Goal: Task Accomplishment & Management: Manage account settings

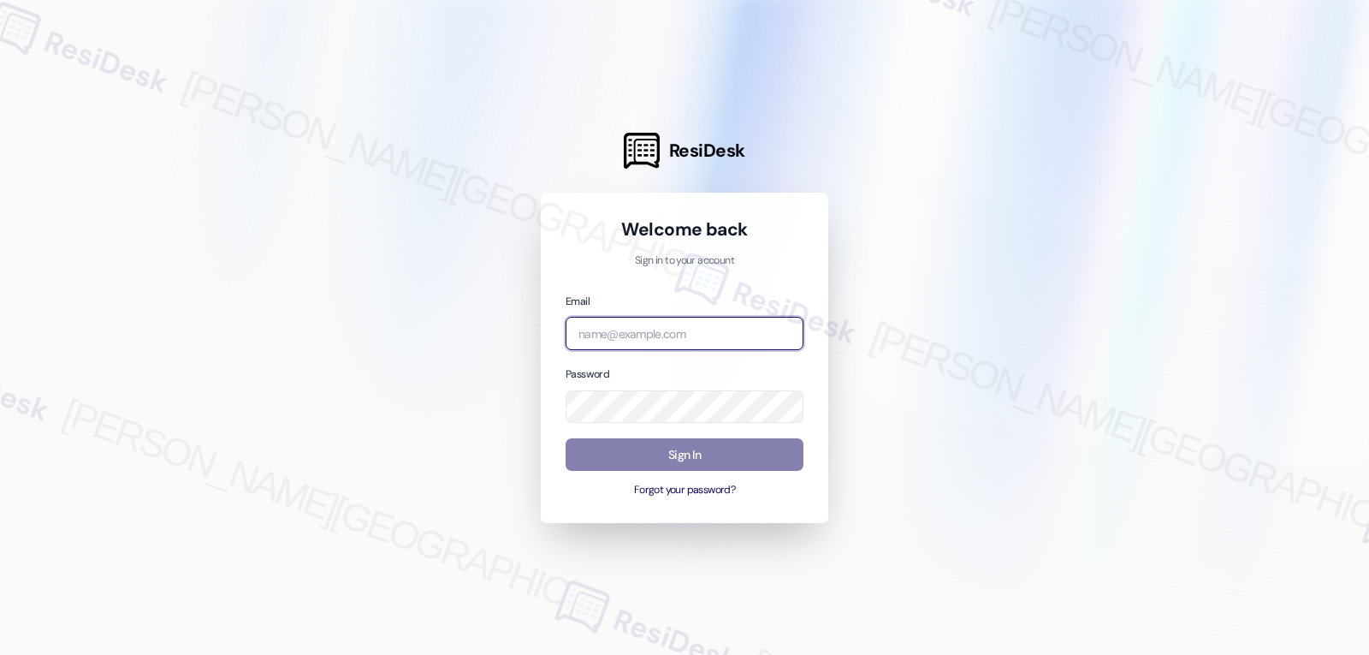
click at [668, 330] on input "email" at bounding box center [685, 333] width 238 height 33
click at [666, 332] on input "email" at bounding box center [685, 333] width 238 height 33
paste input "[EMAIL_ADDRESS][DOMAIN_NAME]"
type input "[EMAIL_ADDRESS][DOMAIN_NAME]"
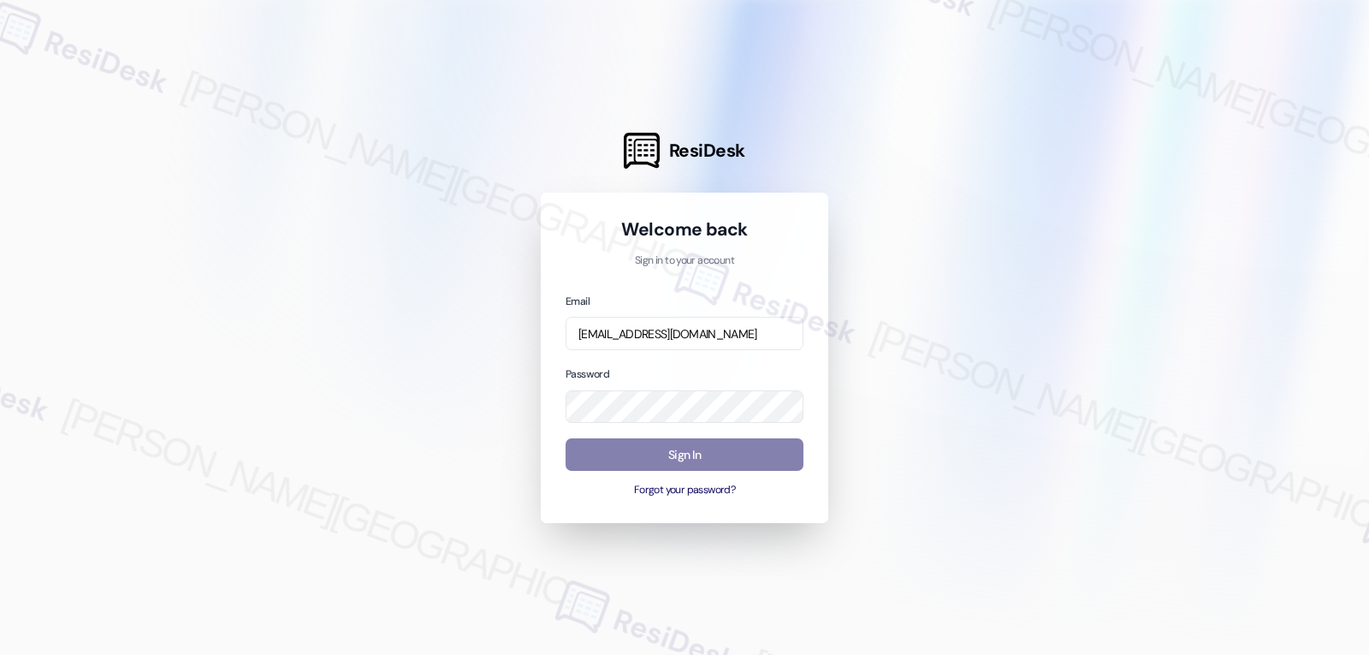
scroll to position [0, 0]
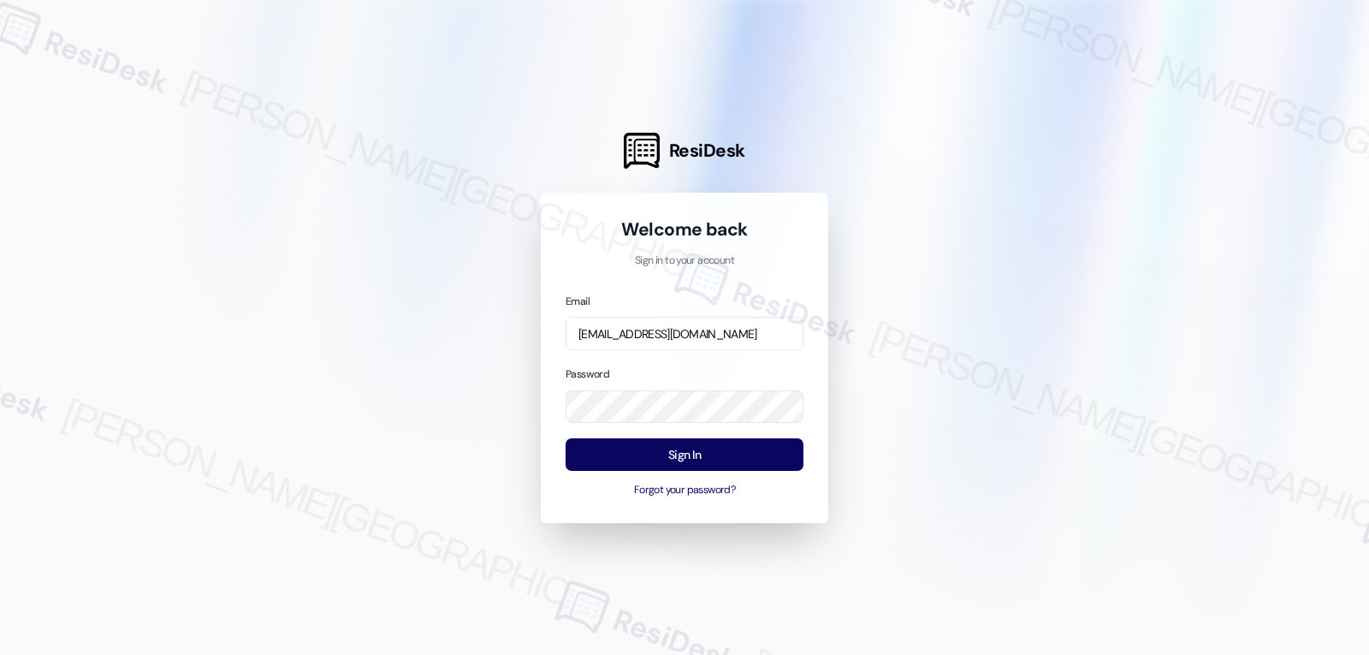
click at [645, 365] on div "Password" at bounding box center [685, 394] width 238 height 58
click at [688, 452] on button "Sign In" at bounding box center [685, 454] width 238 height 33
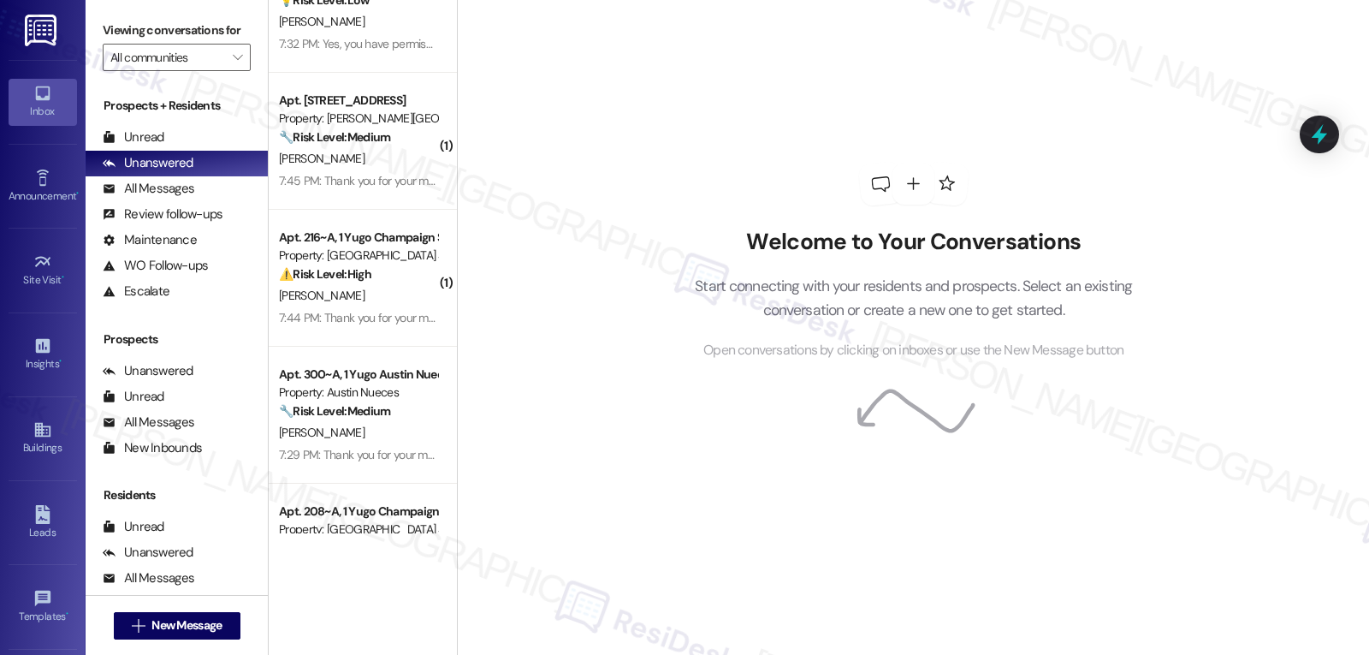
scroll to position [288, 0]
